Goal: Task Accomplishment & Management: Manage account settings

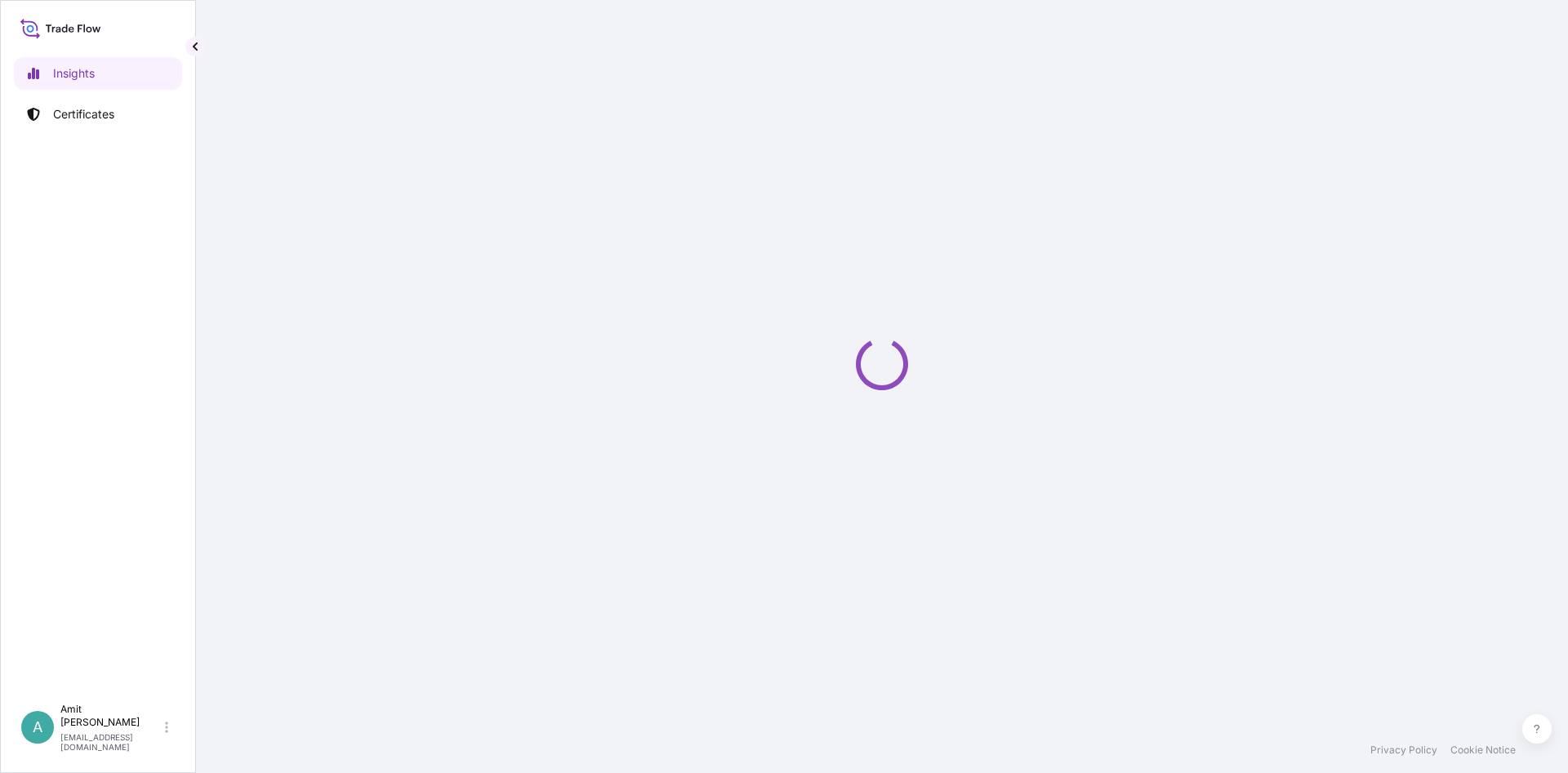
select select "2025"
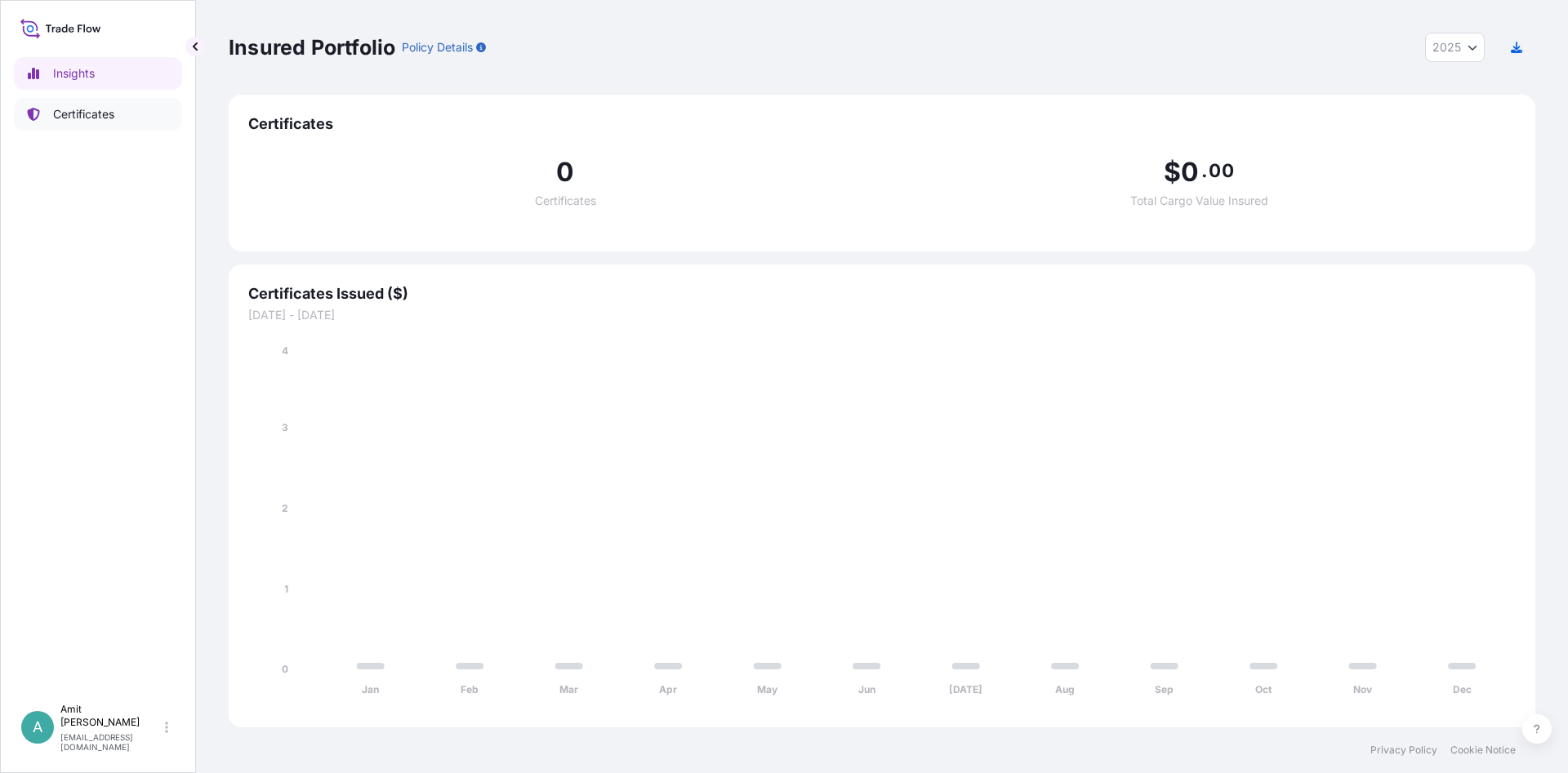
click at [121, 113] on link "Certificates" at bounding box center [98, 114] width 169 height 32
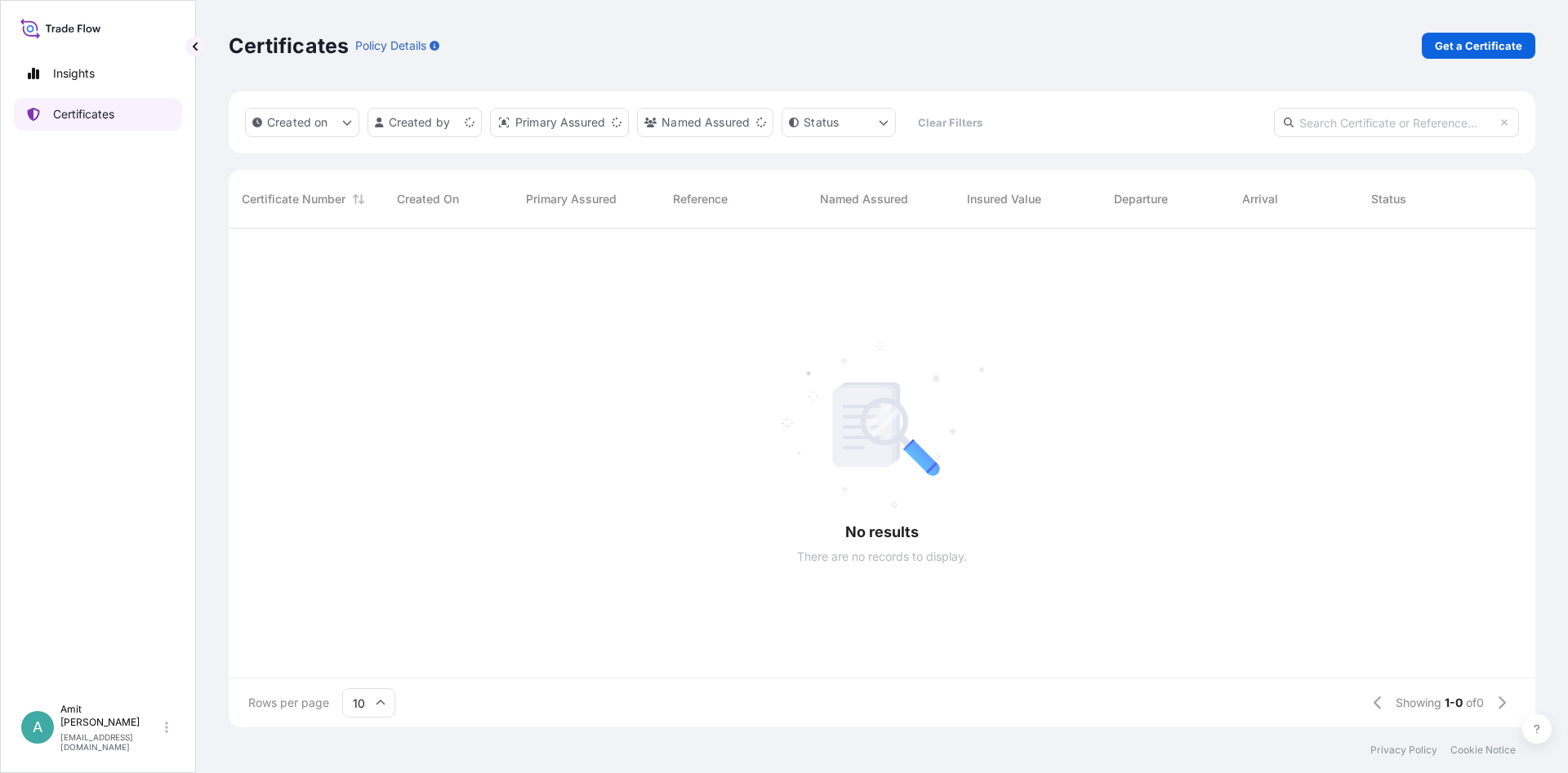
scroll to position [508, 1307]
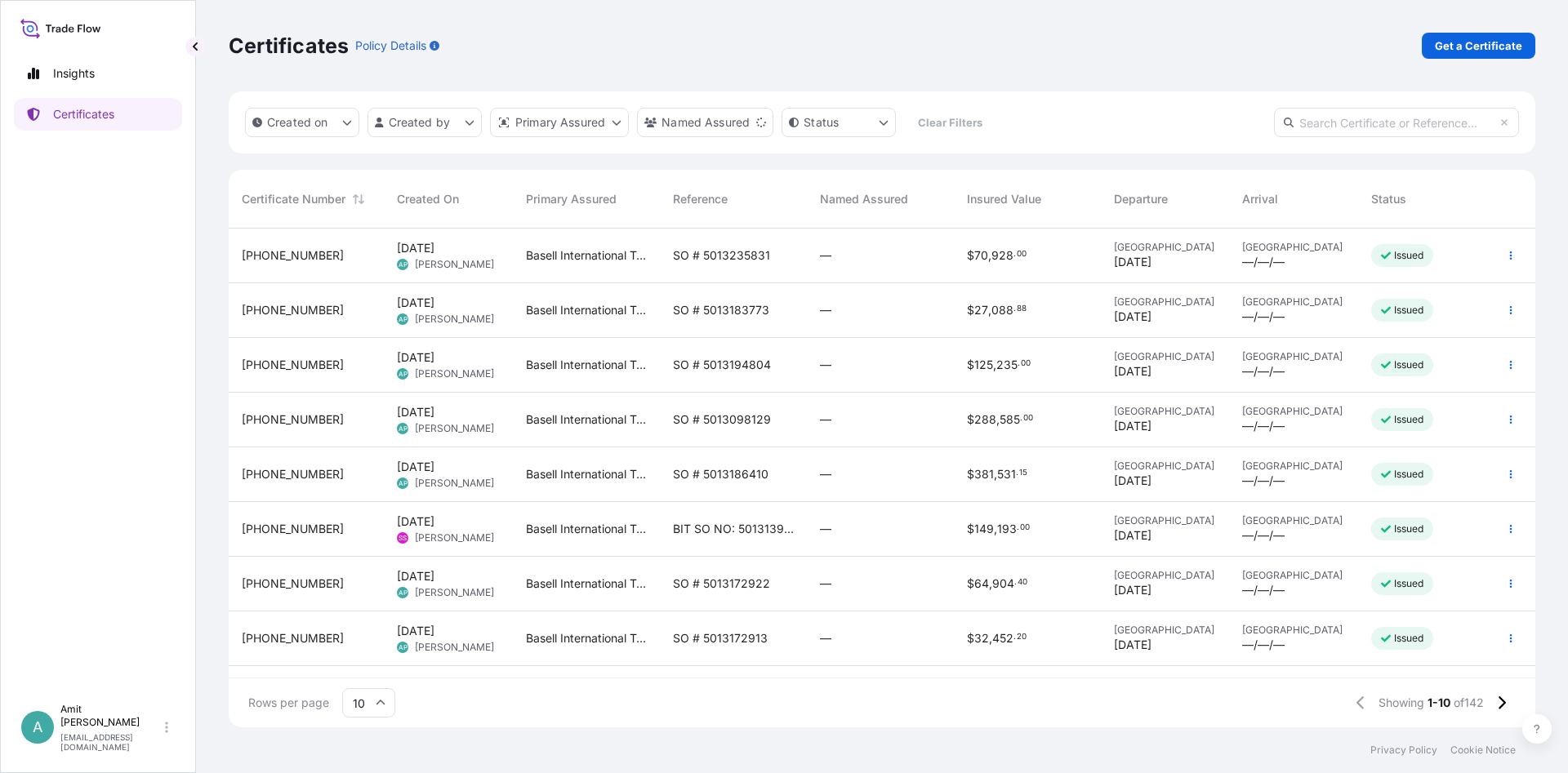
click at [275, 306] on span "32039-142-1" at bounding box center [293, 310] width 102 height 16
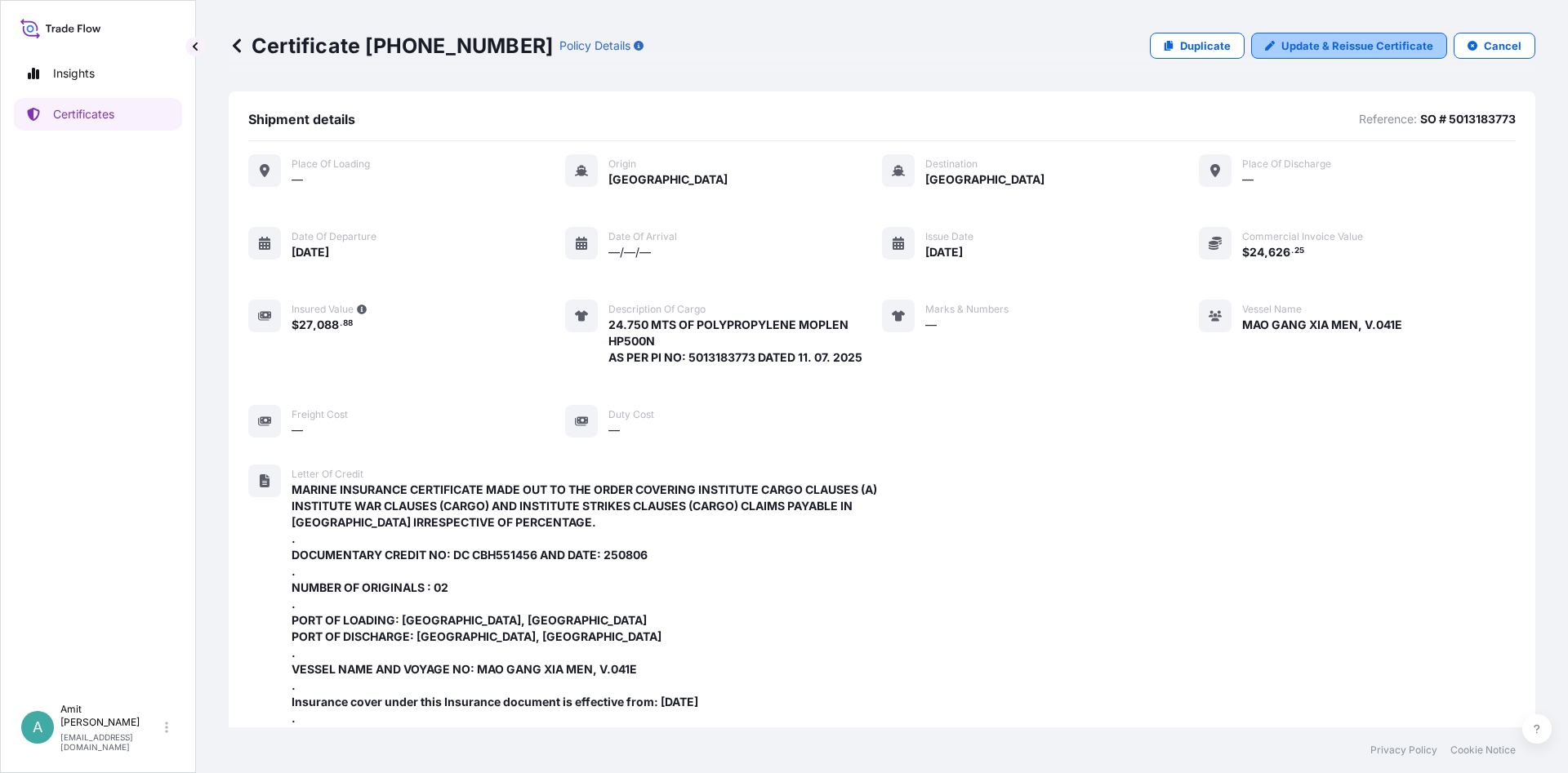
click at [1301, 49] on p "Update & Reissue Certificate" at bounding box center [1357, 45] width 152 height 16
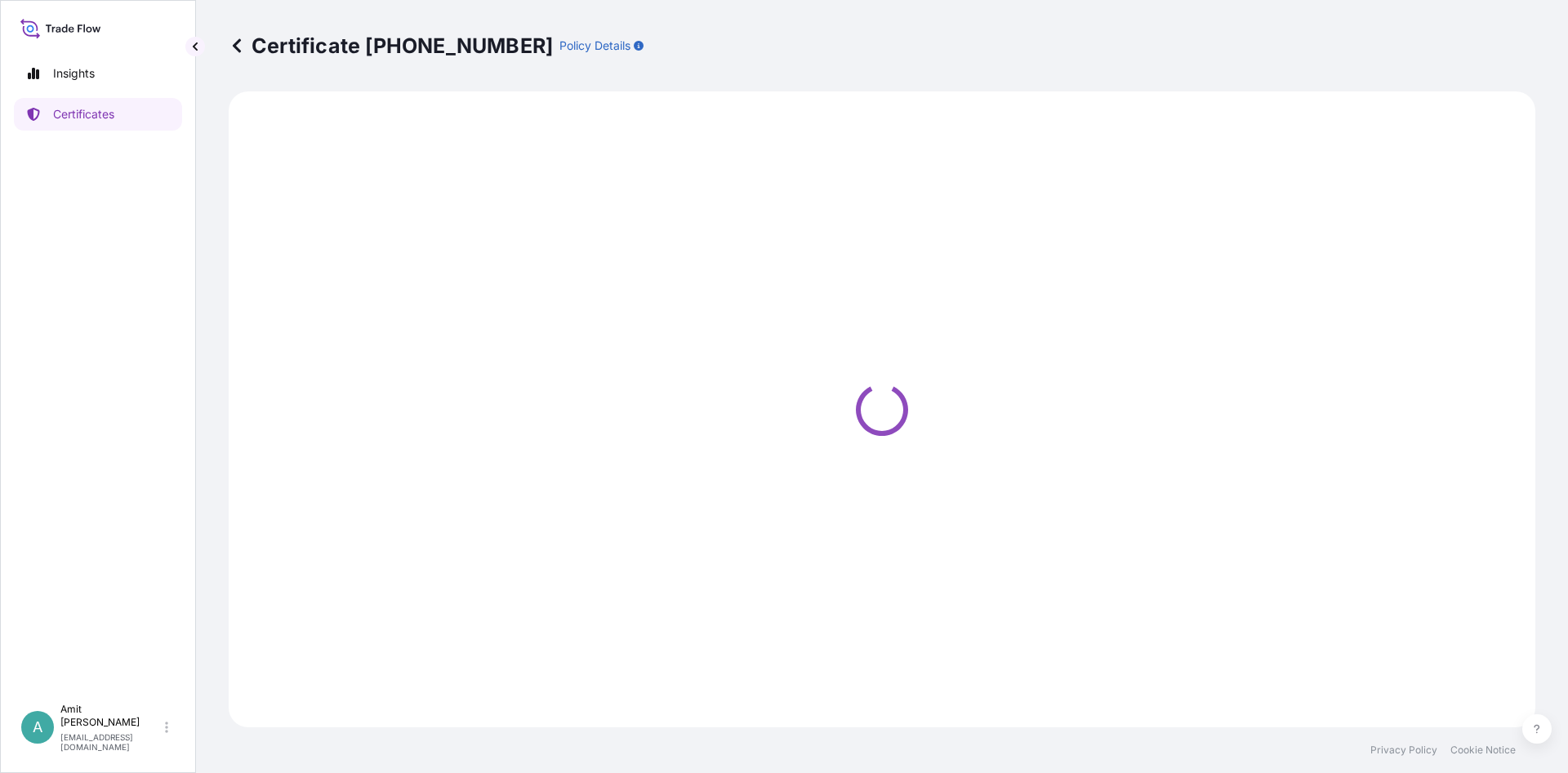
select select "Sea"
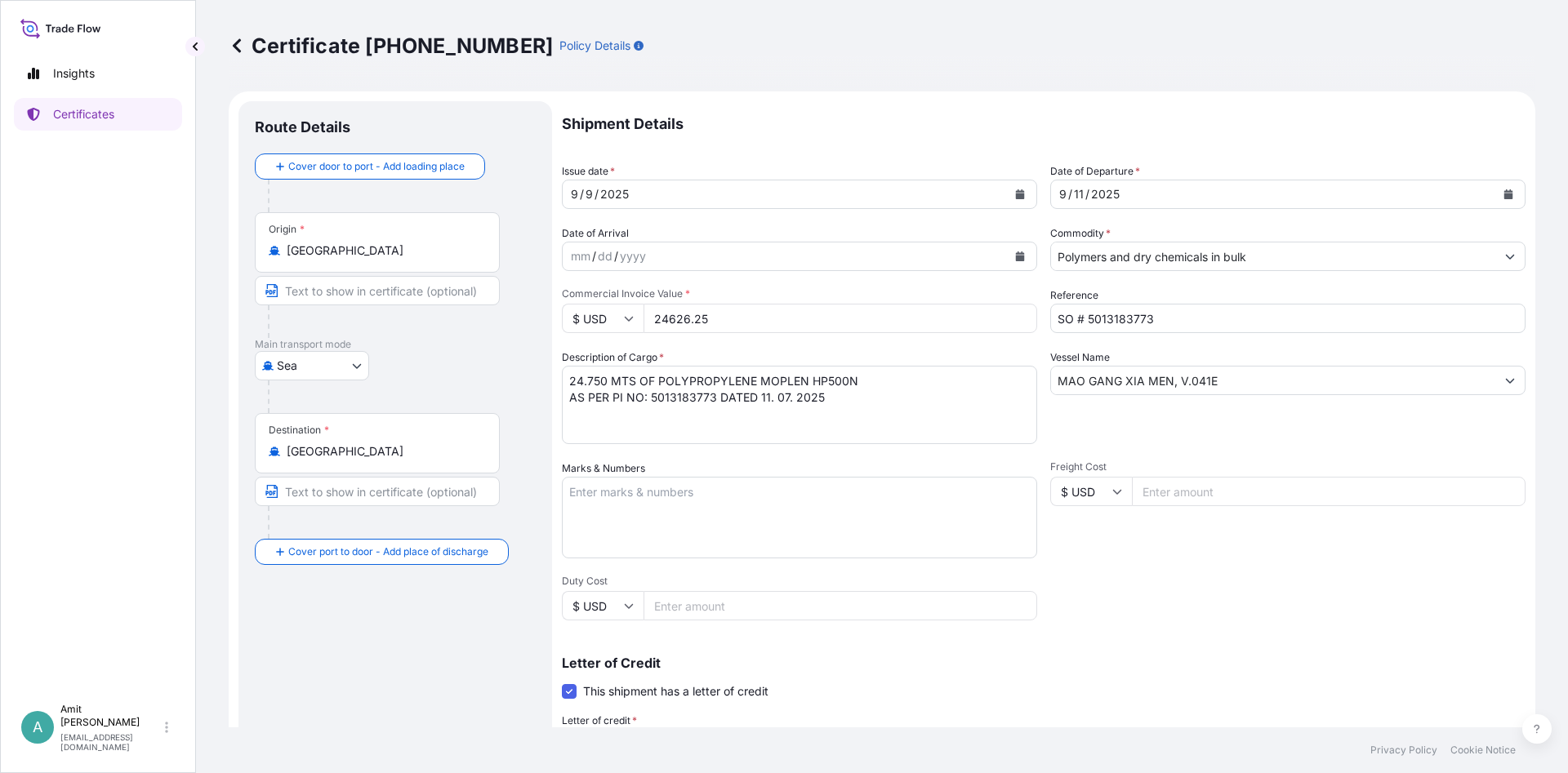
select select "32039"
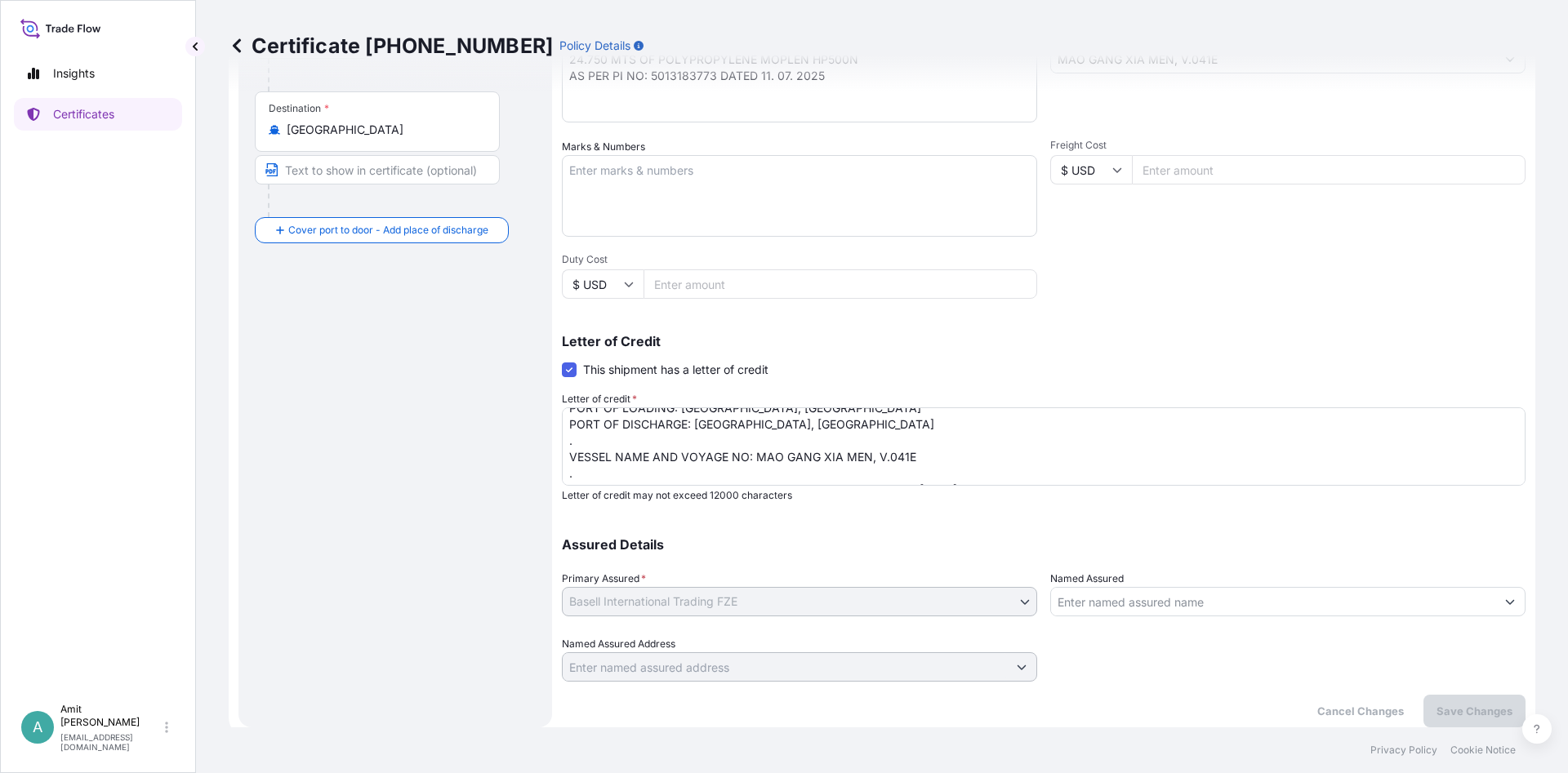
scroll to position [198, 0]
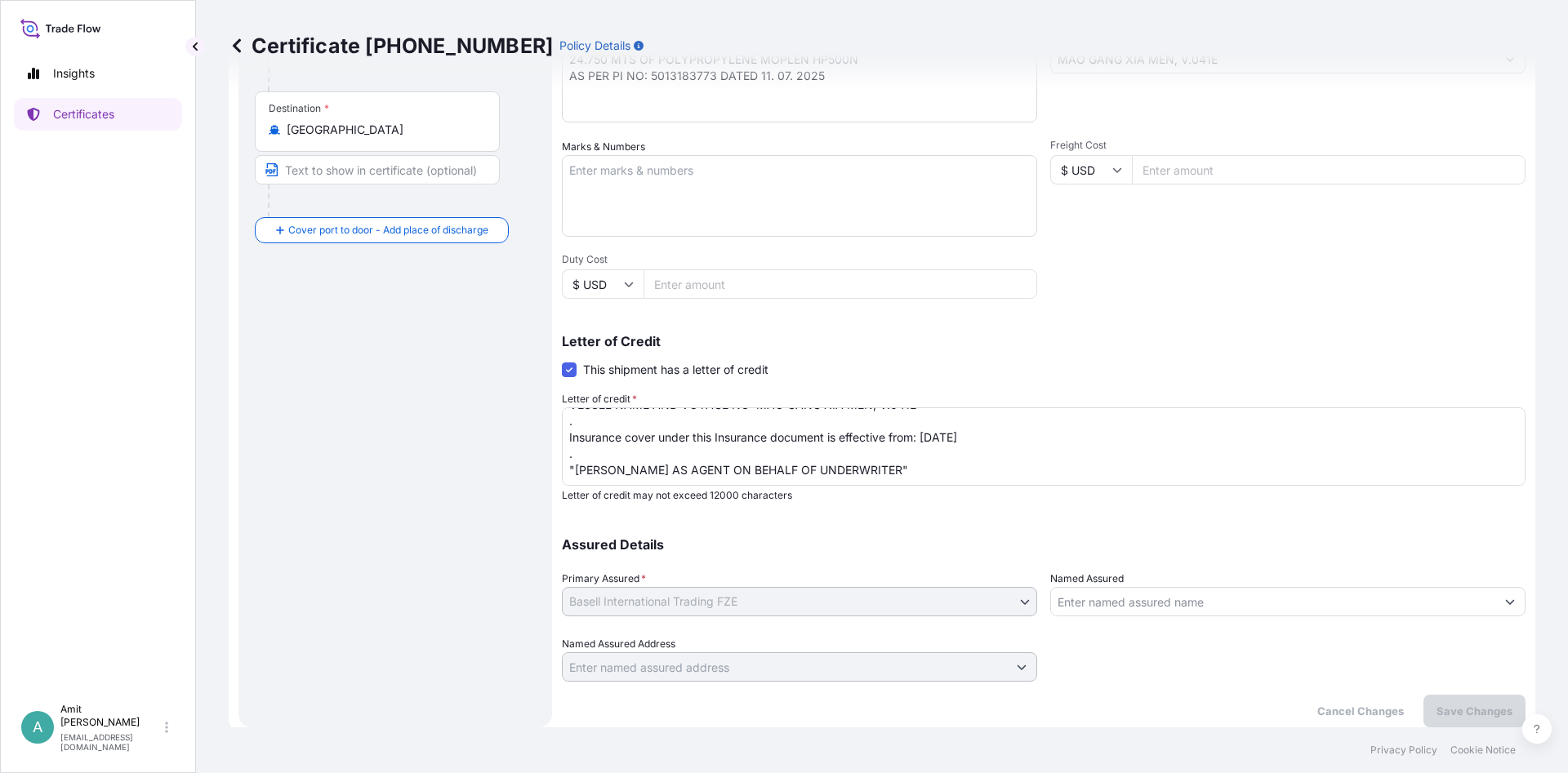
click at [967, 421] on textarea "MARINE INSURANCE CERTIFICATE MADE OUT TO THE ORDER COVERING INSTITUTE CARGO CLA…" at bounding box center [1044, 447] width 964 height 78
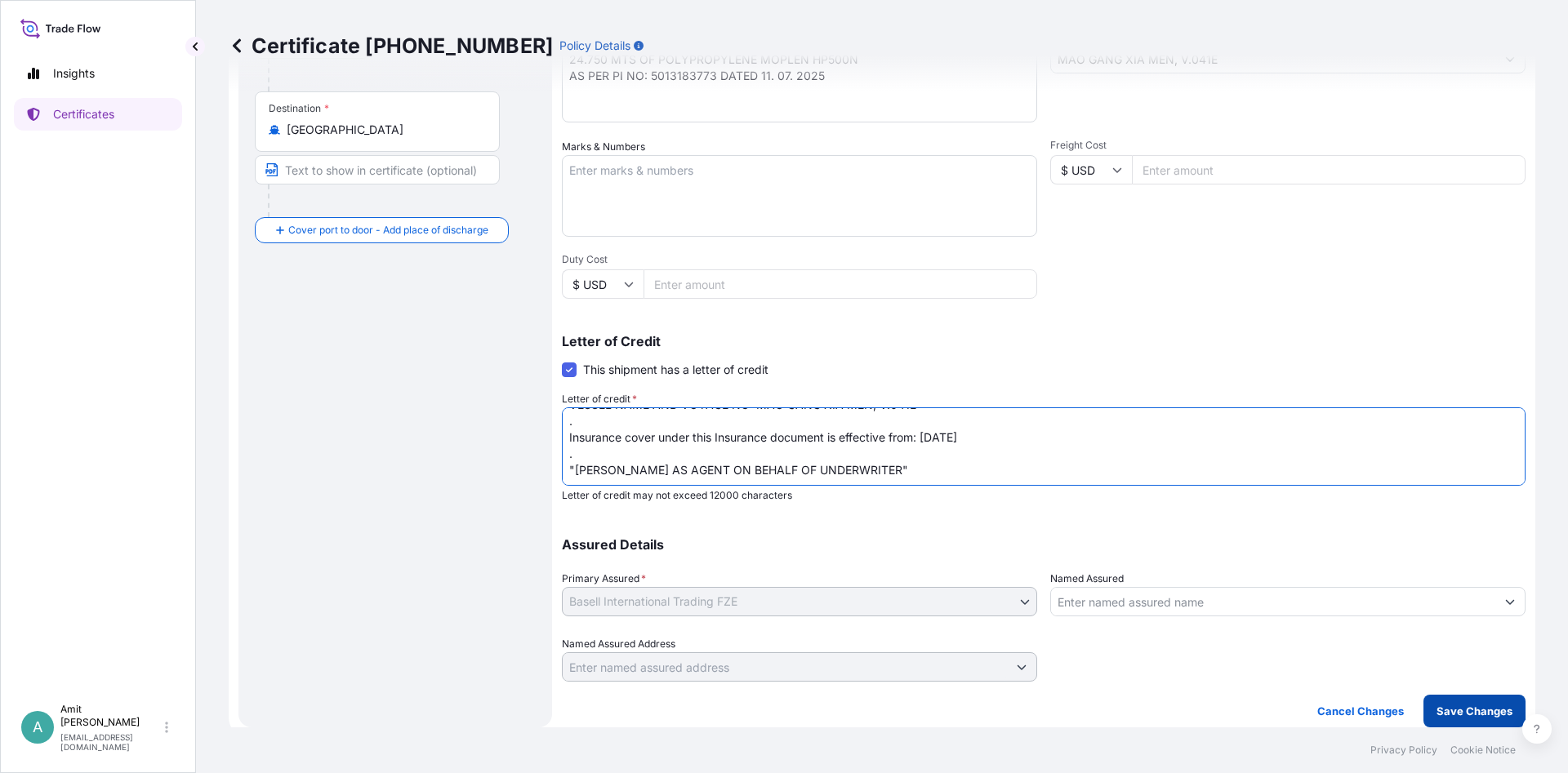
type textarea "MARINE INSURANCE CERTIFICATE MADE OUT TO THE ORDER COVERING INSTITUTE CARGO CLA…"
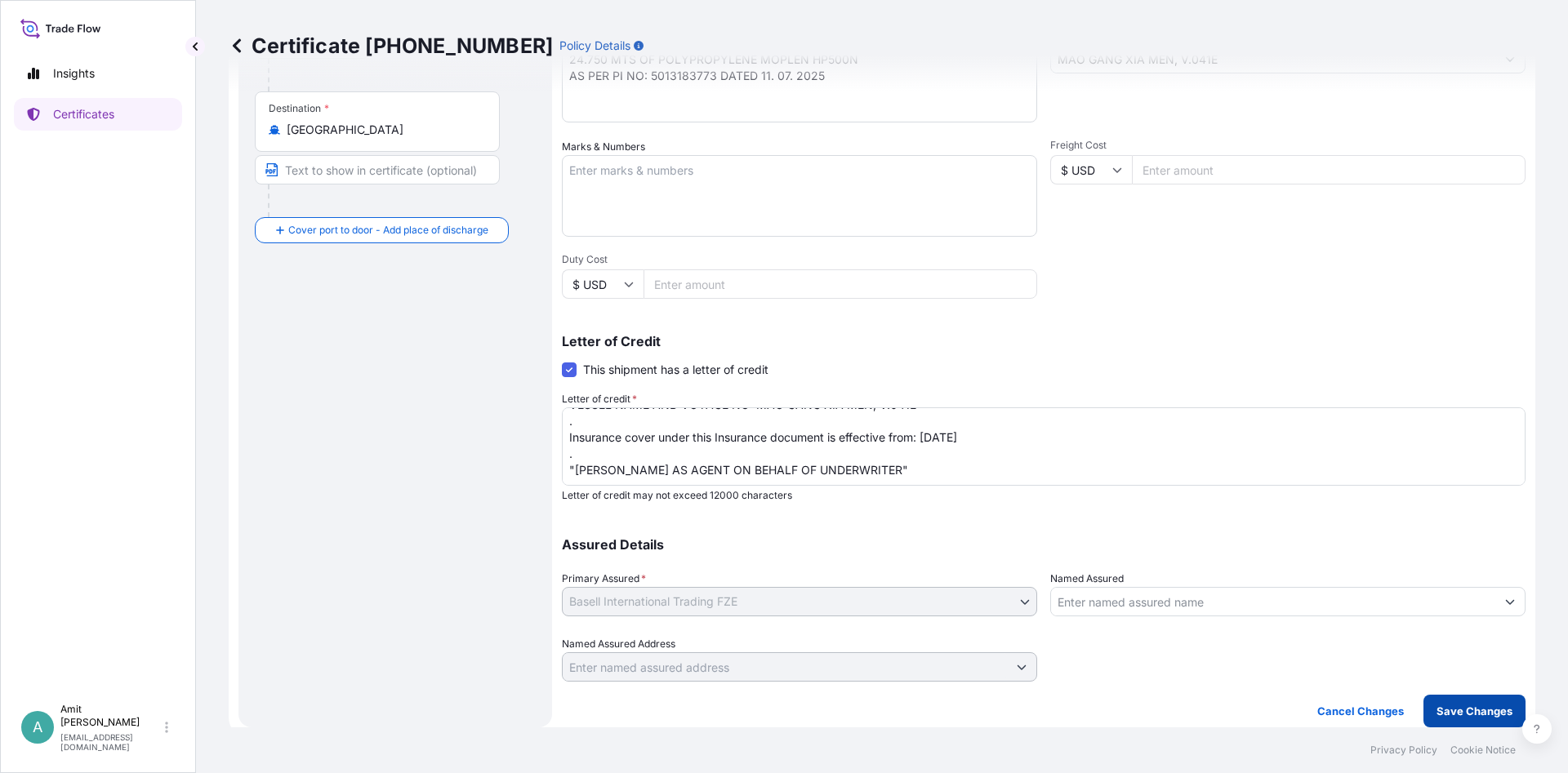
click at [1478, 714] on p "Save Changes" at bounding box center [1474, 711] width 76 height 16
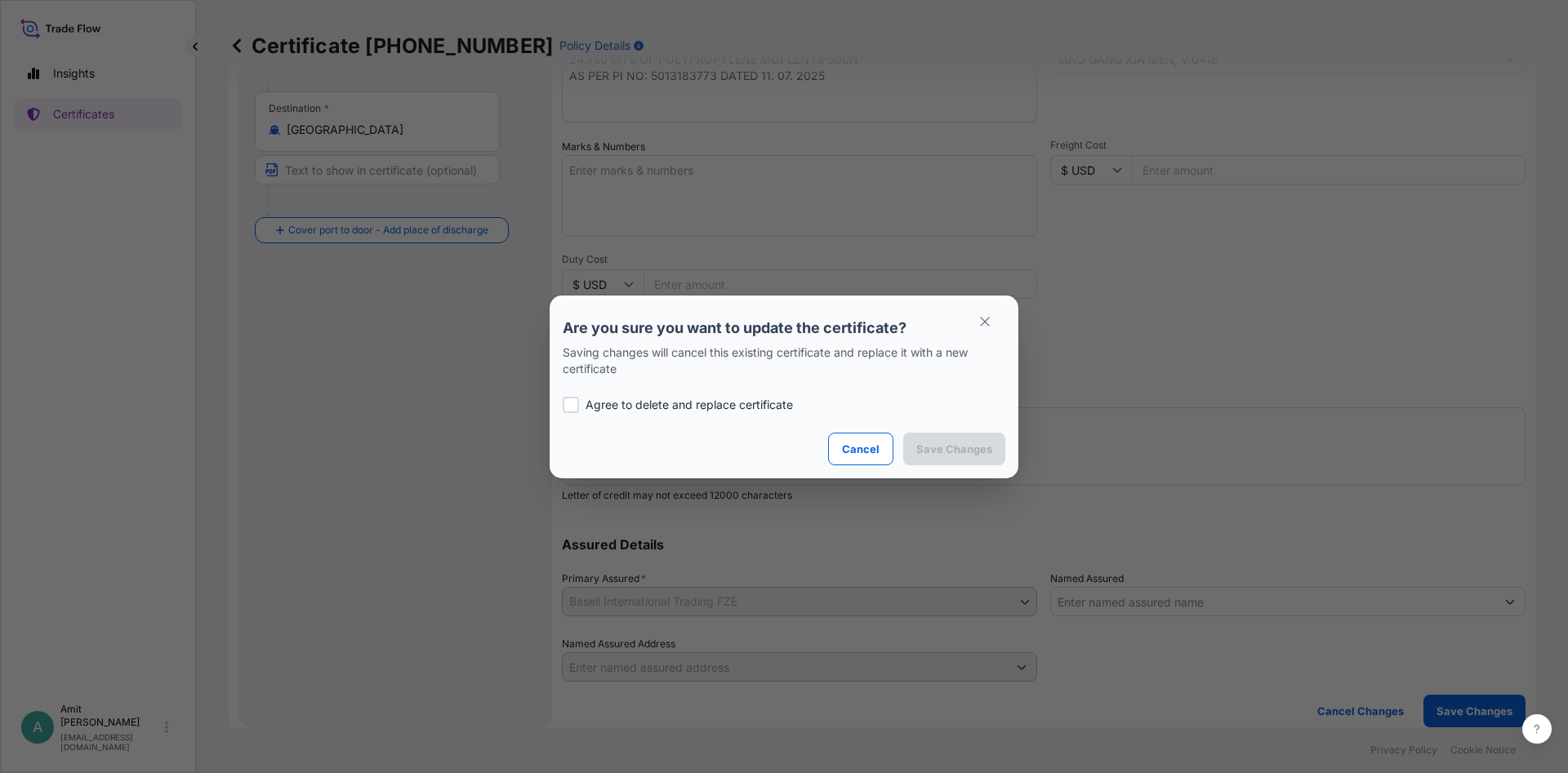
click at [754, 407] on p "Agree to delete and replace certificate" at bounding box center [690, 404] width 208 height 16
checkbox input "true"
click at [956, 450] on p "Save Changes" at bounding box center [953, 449] width 76 height 16
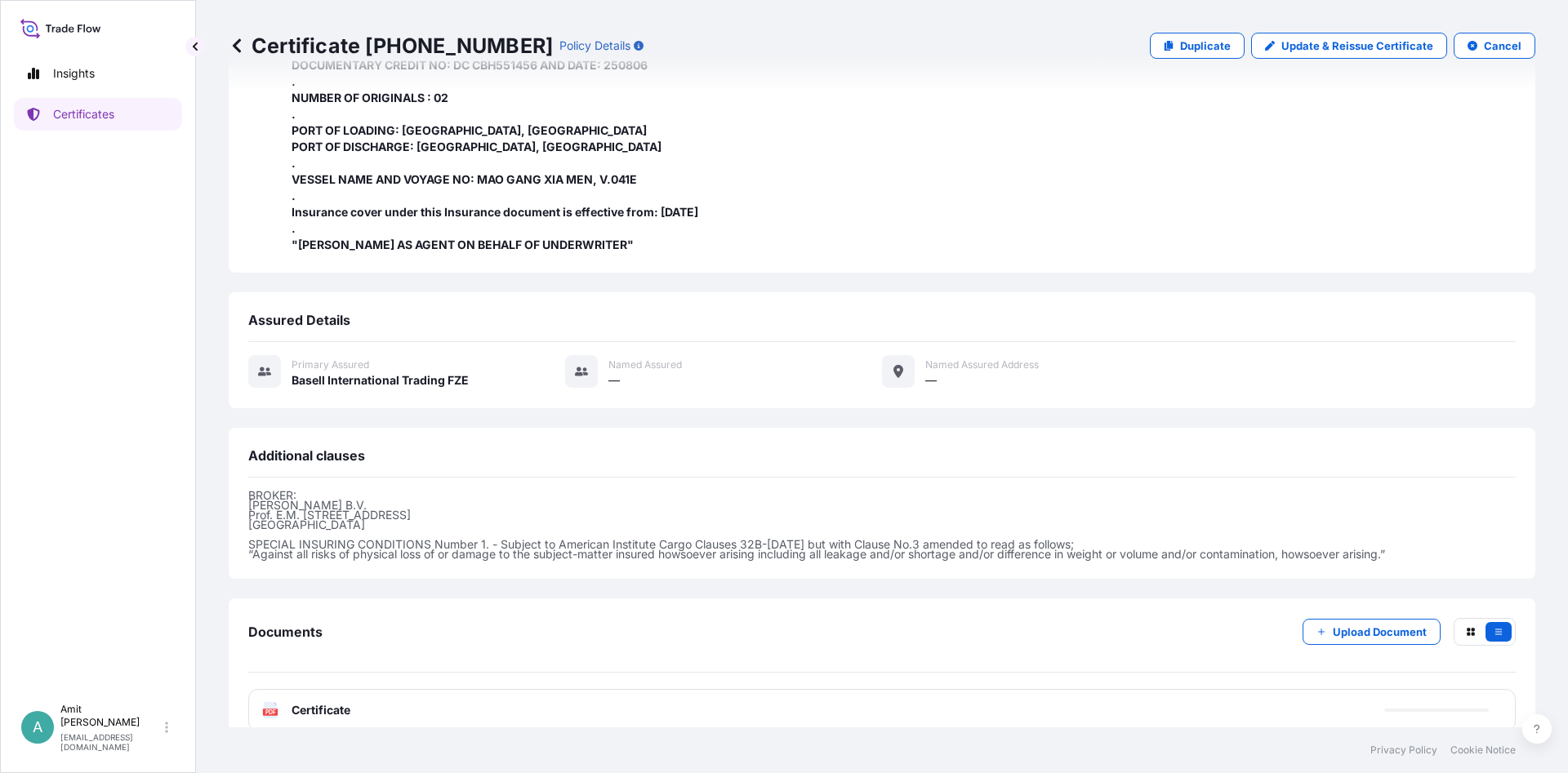
scroll to position [512, 0]
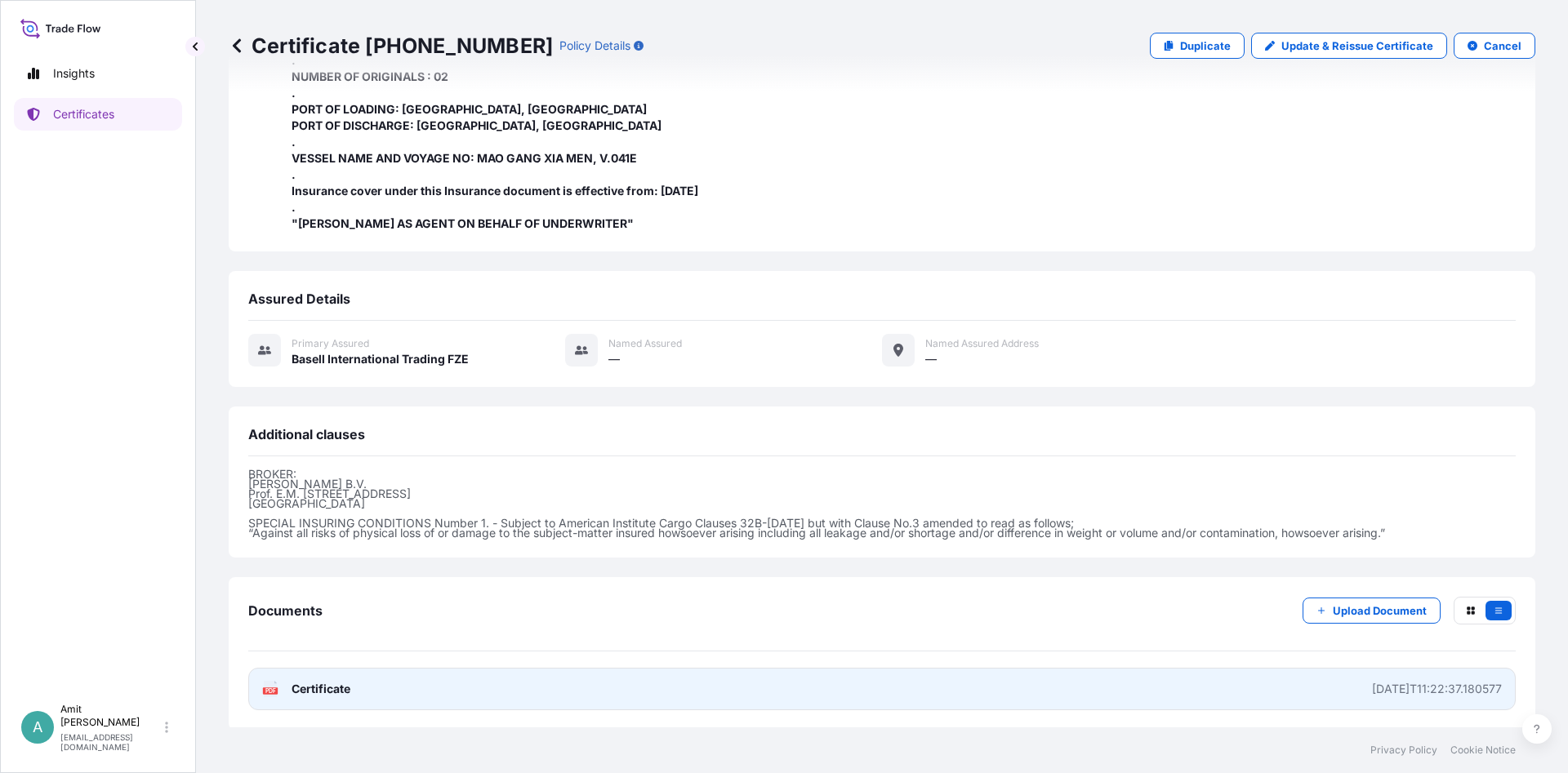
click at [314, 692] on span "Certificate" at bounding box center [320, 689] width 59 height 16
